Goal: Navigation & Orientation: Find specific page/section

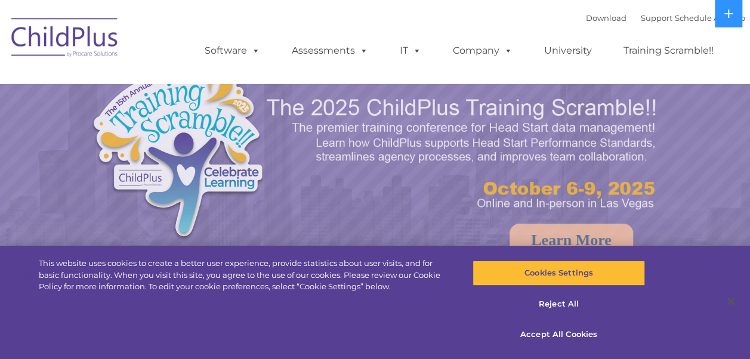
select select "MEDIUM"
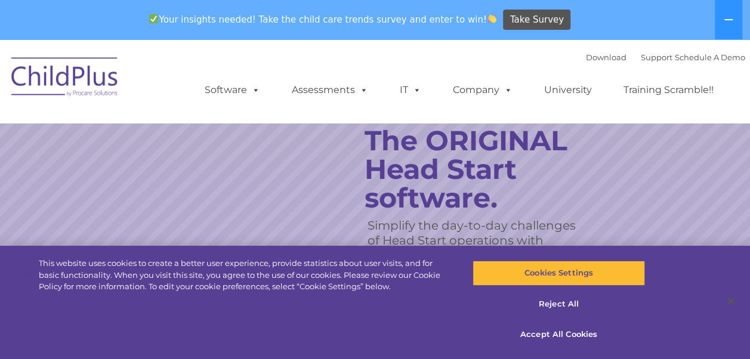
click at [78, 84] on img at bounding box center [64, 79] width 119 height 60
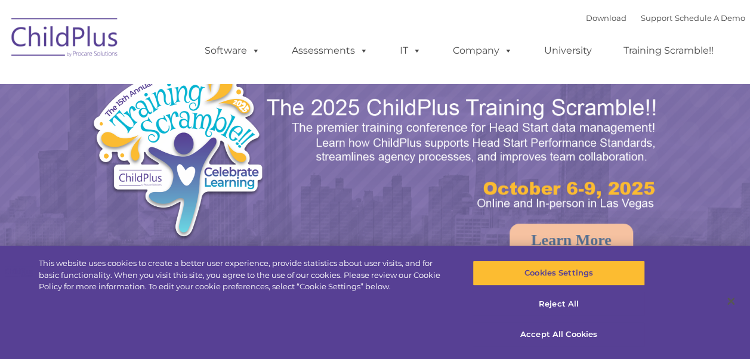
select select "MEDIUM"
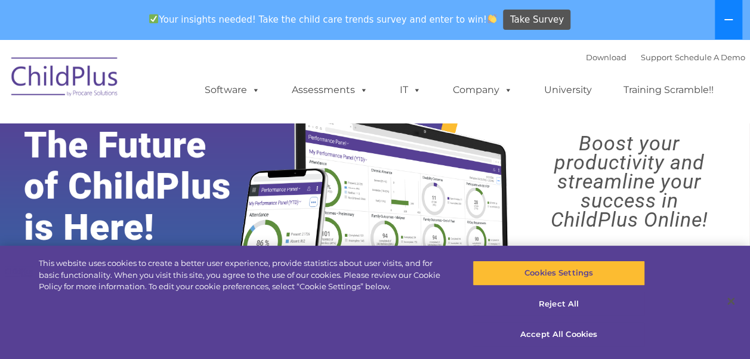
click at [722, 30] on button at bounding box center [728, 19] width 27 height 39
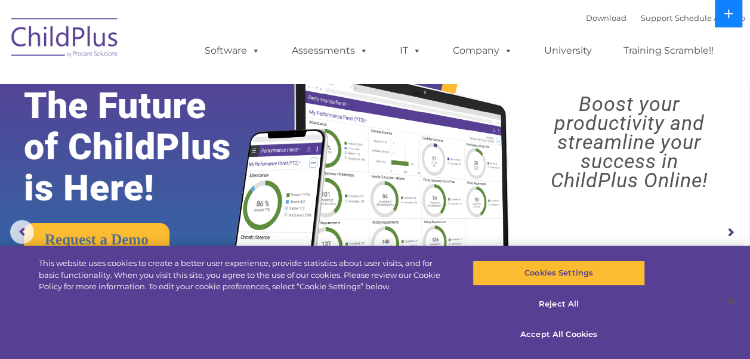
click at [722, 30] on ul "Software ChildPlus: The original and most widely-used Head Start data managemen…" at bounding box center [463, 51] width 565 height 48
click at [726, 9] on icon at bounding box center [729, 14] width 10 height 10
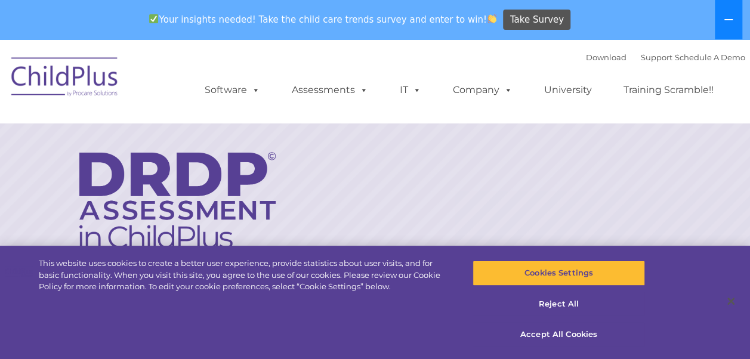
click at [715, 21] on button at bounding box center [728, 19] width 27 height 39
